Goal: Find specific page/section: Find specific page/section

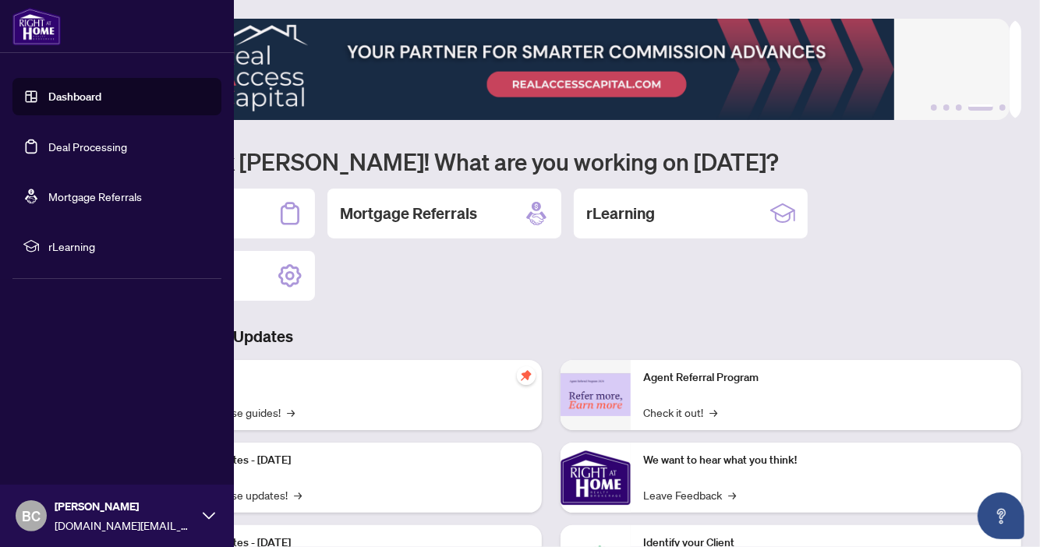
scroll to position [171, 0]
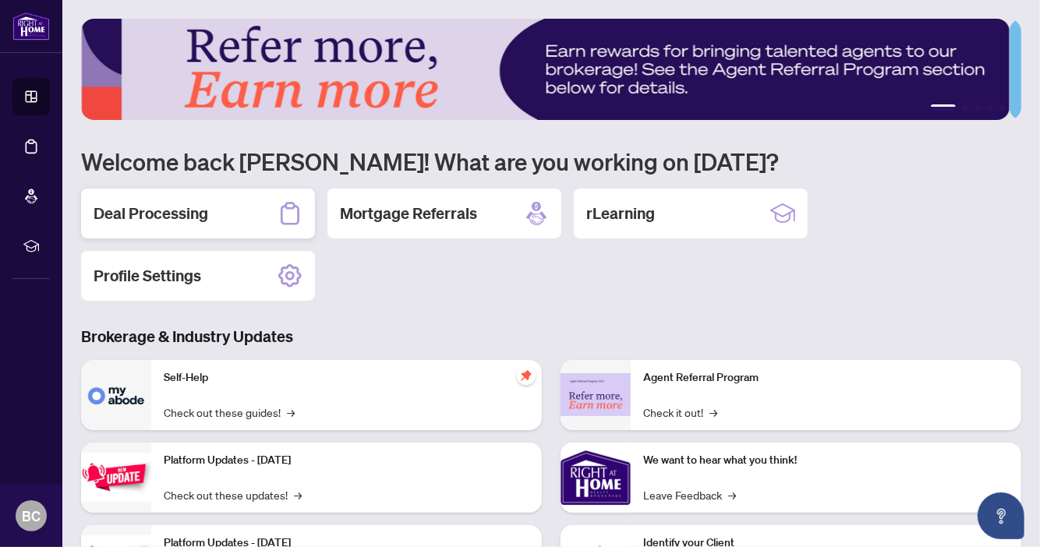
click at [171, 209] on h2 "Deal Processing" at bounding box center [151, 214] width 115 height 22
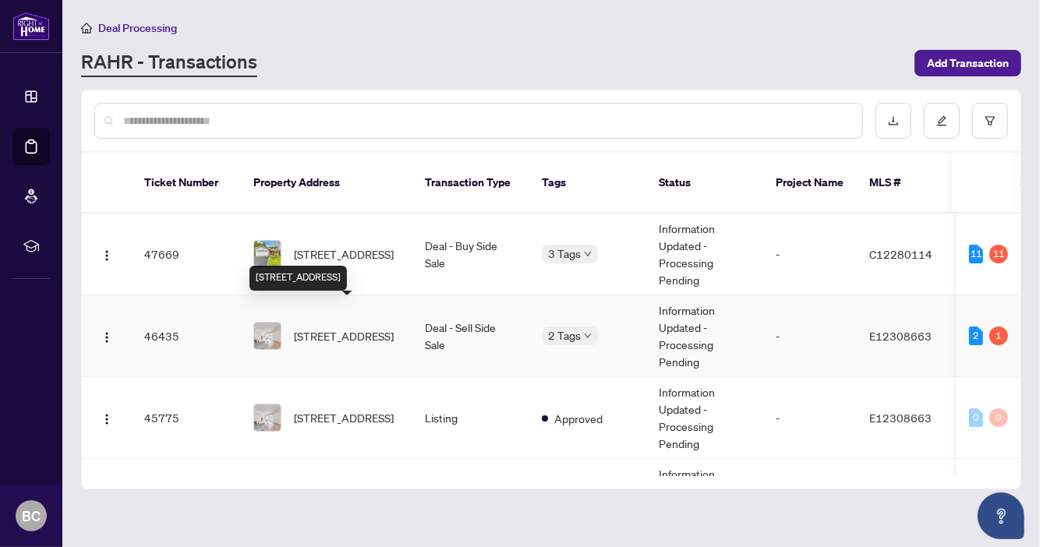
click at [318, 327] on span "[STREET_ADDRESS]" at bounding box center [344, 335] width 100 height 17
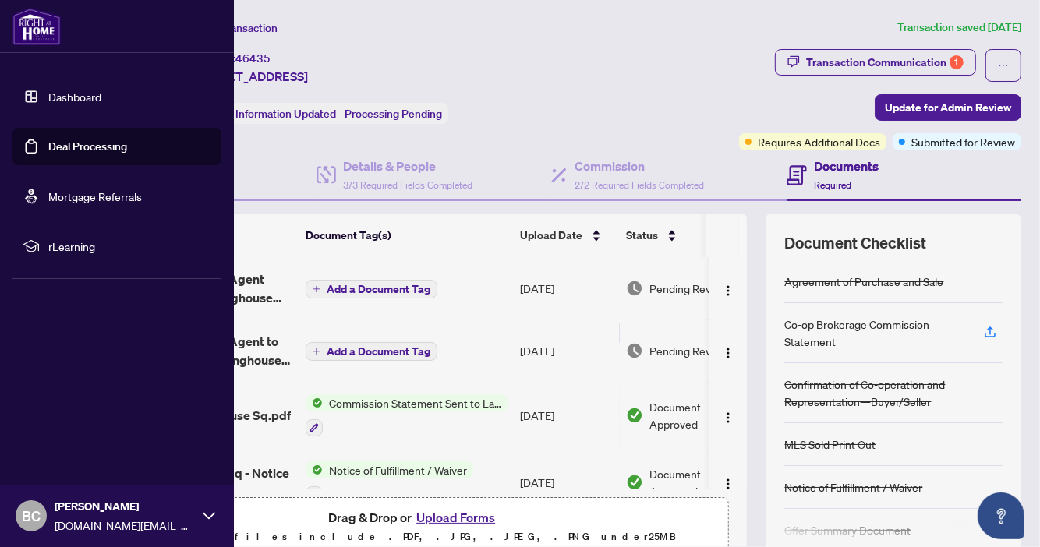
click at [53, 28] on img at bounding box center [36, 26] width 48 height 37
